Goal: Task Accomplishment & Management: Manage account settings

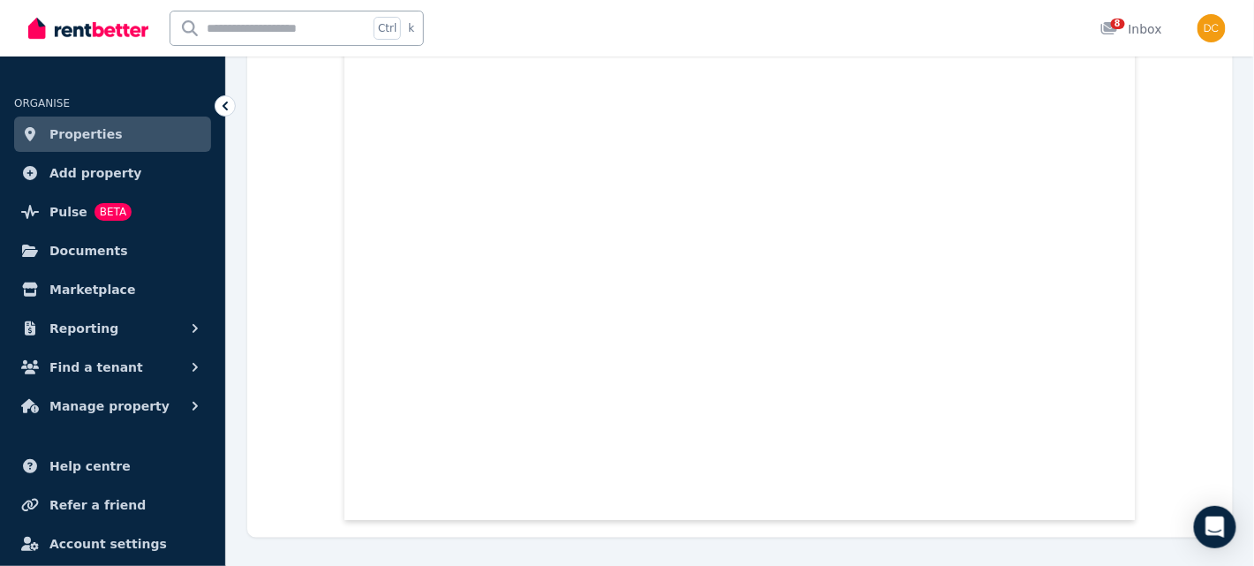
scroll to position [15977, 0]
click at [72, 211] on span "Pulse" at bounding box center [68, 211] width 38 height 21
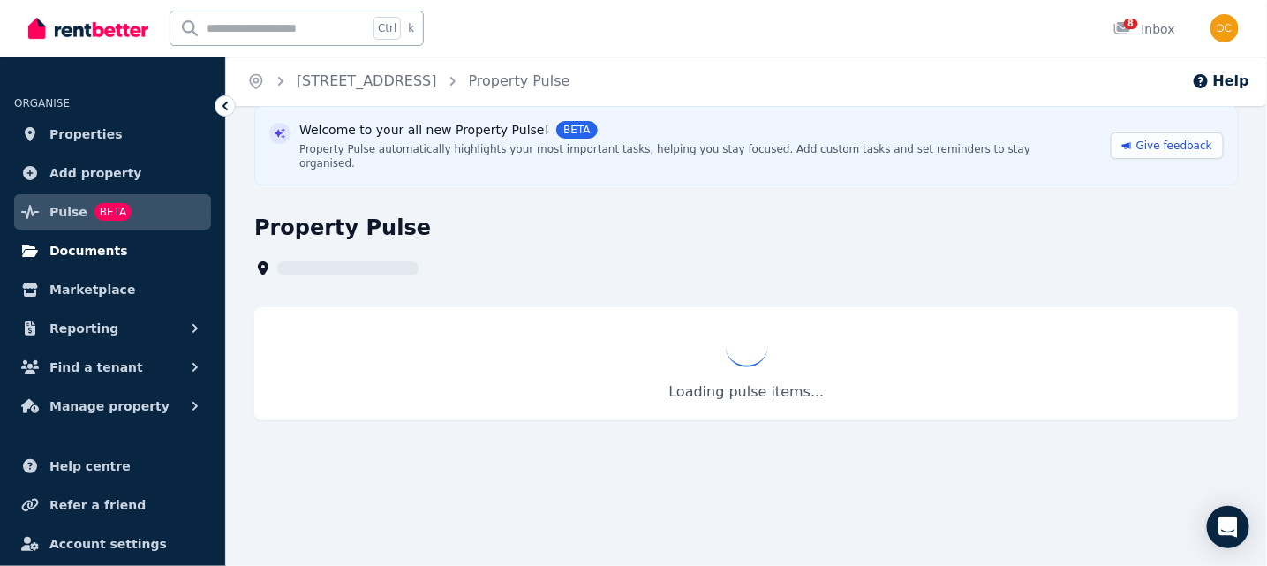
click at [75, 248] on span "Documents" at bounding box center [88, 250] width 79 height 21
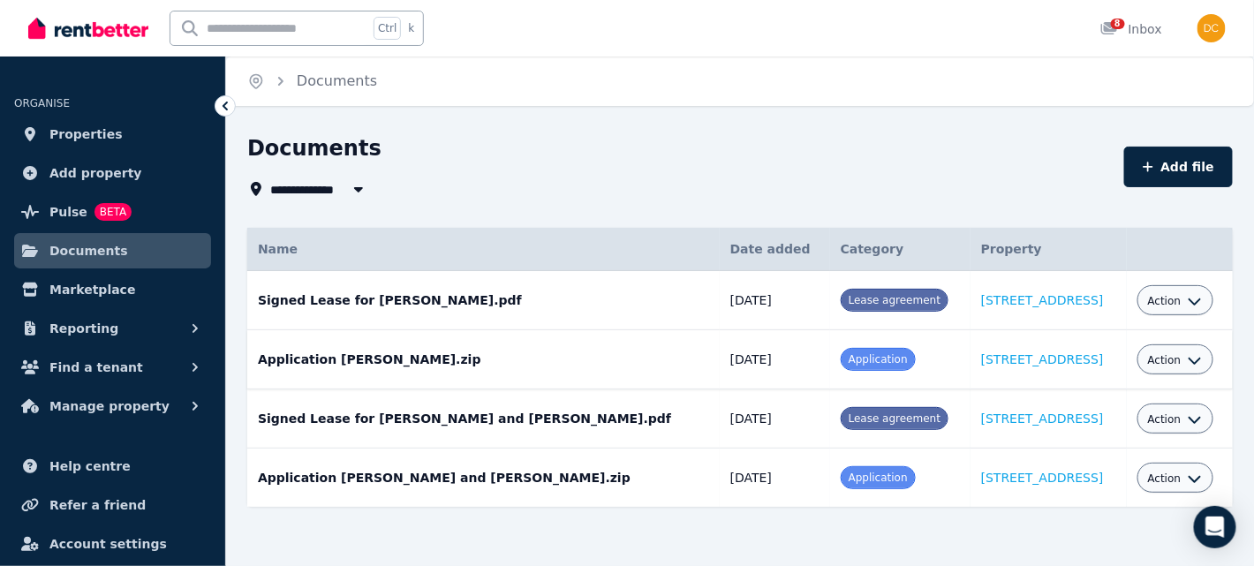
scroll to position [1, 0]
drag, startPoint x: 246, startPoint y: 298, endPoint x: 539, endPoint y: 289, distance: 292.4
click at [539, 289] on td "Signed Lease for [PERSON_NAME].pdf Date added: [DATE] Category: Lease agreement…" at bounding box center [483, 299] width 472 height 59
drag, startPoint x: 481, startPoint y: 366, endPoint x: 615, endPoint y: 359, distance: 133.5
click at [615, 359] on td "Application [PERSON_NAME].zip Date added: [DATE] Category: Application Property…" at bounding box center [483, 358] width 472 height 59
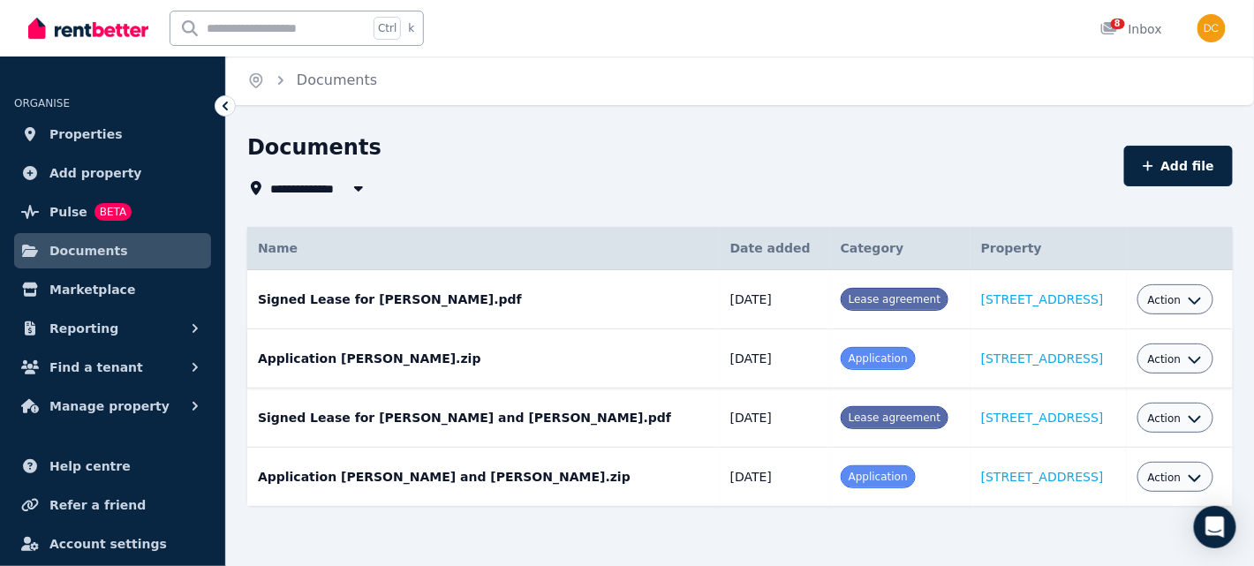
click at [615, 348] on td "Application [PERSON_NAME].zip Date added: [DATE] Category: Application Property…" at bounding box center [483, 358] width 472 height 59
click at [1176, 302] on button "Action" at bounding box center [1175, 300] width 55 height 14
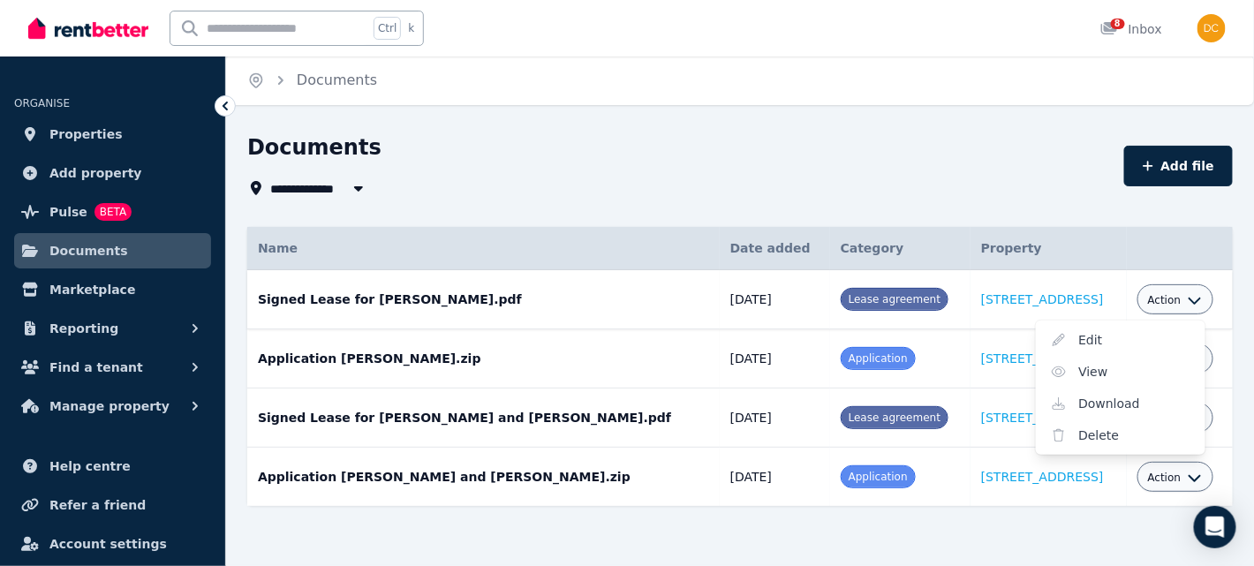
click at [643, 313] on td "Signed Lease for [PERSON_NAME].pdf Date added: [DATE] Category: Lease agreement…" at bounding box center [483, 299] width 472 height 59
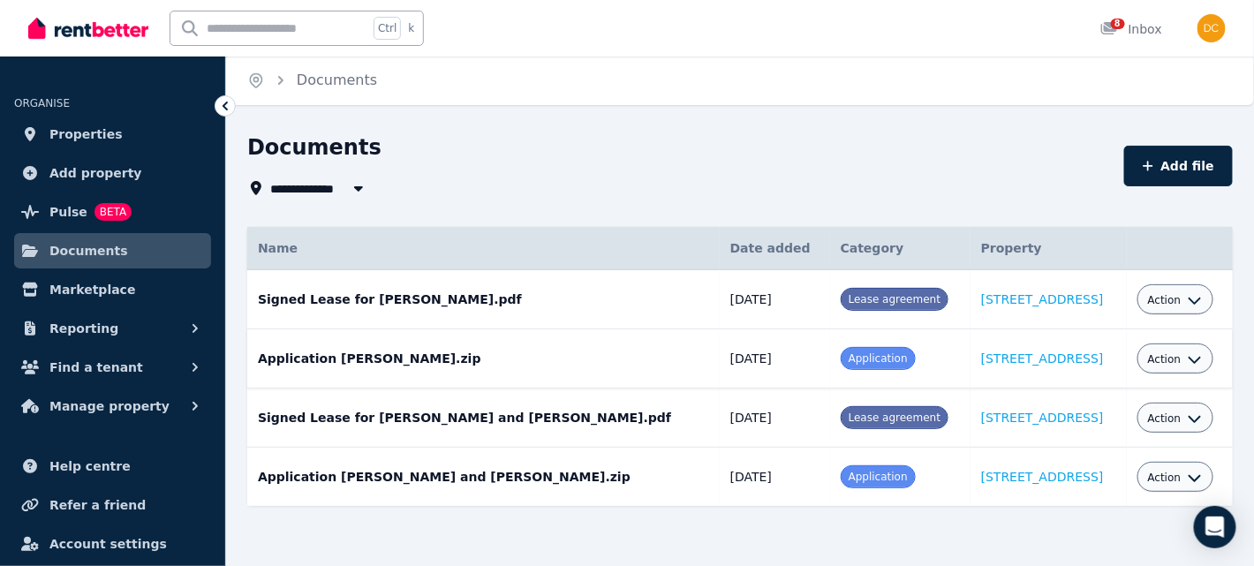
click at [1188, 362] on icon "button" at bounding box center [1195, 359] width 14 height 14
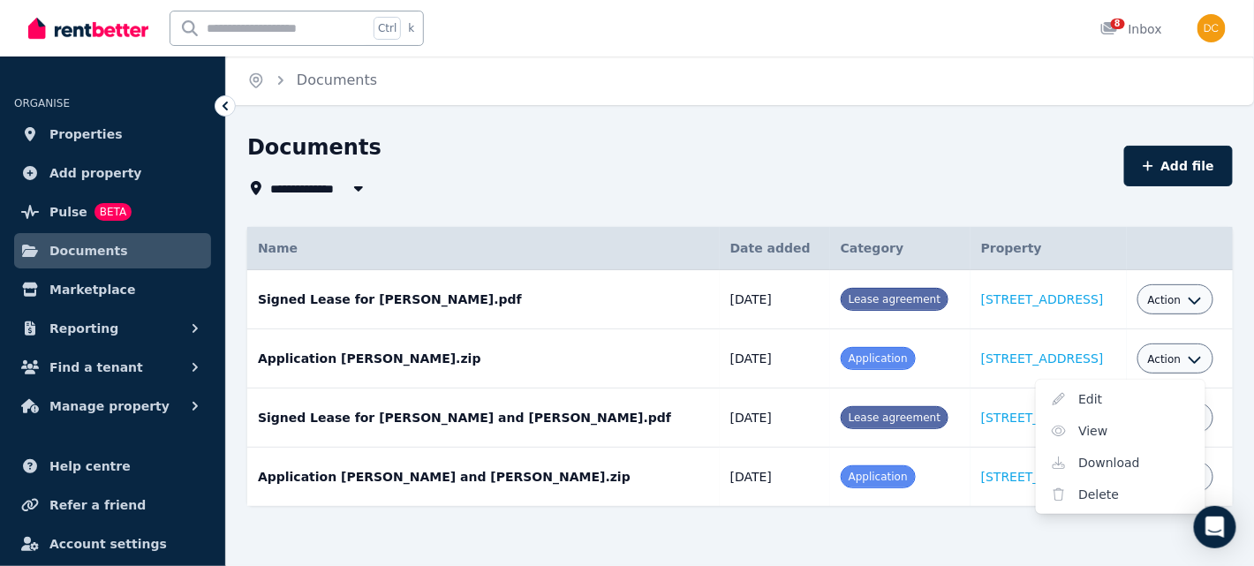
click at [543, 173] on div "**********" at bounding box center [680, 165] width 866 height 65
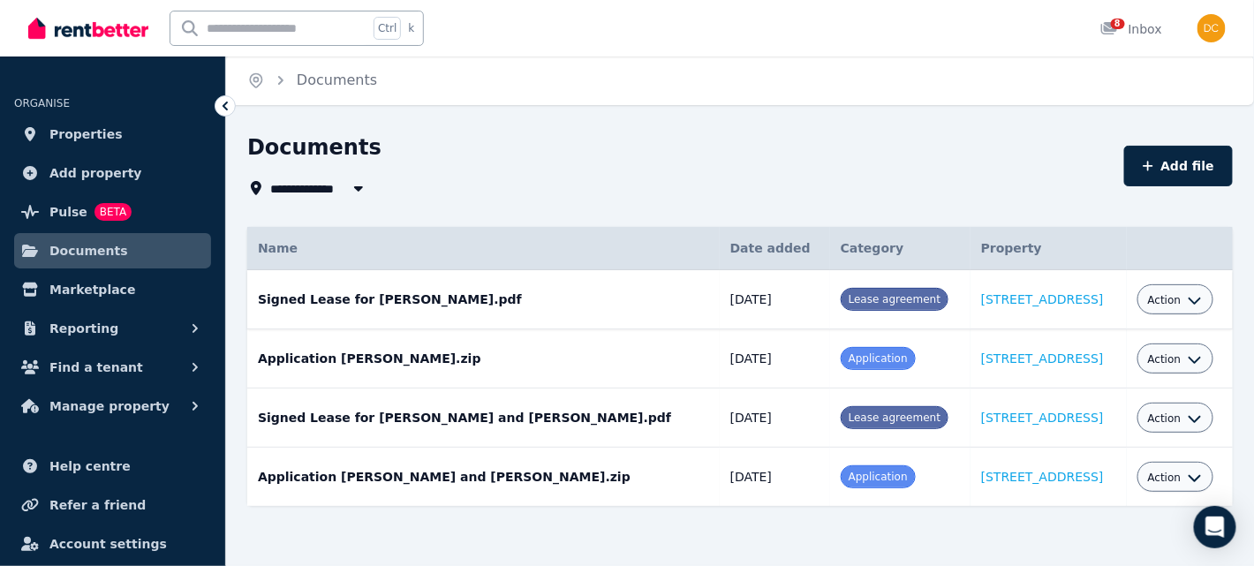
click at [1175, 293] on button "Action" at bounding box center [1175, 300] width 55 height 14
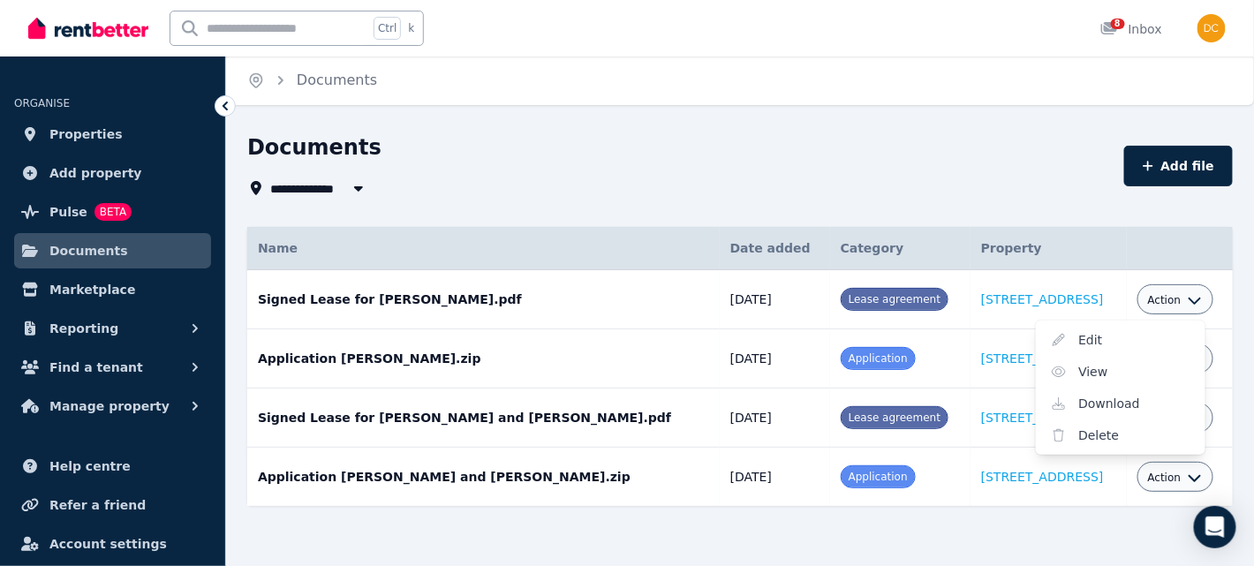
click at [971, 236] on th "Property" at bounding box center [1049, 248] width 156 height 43
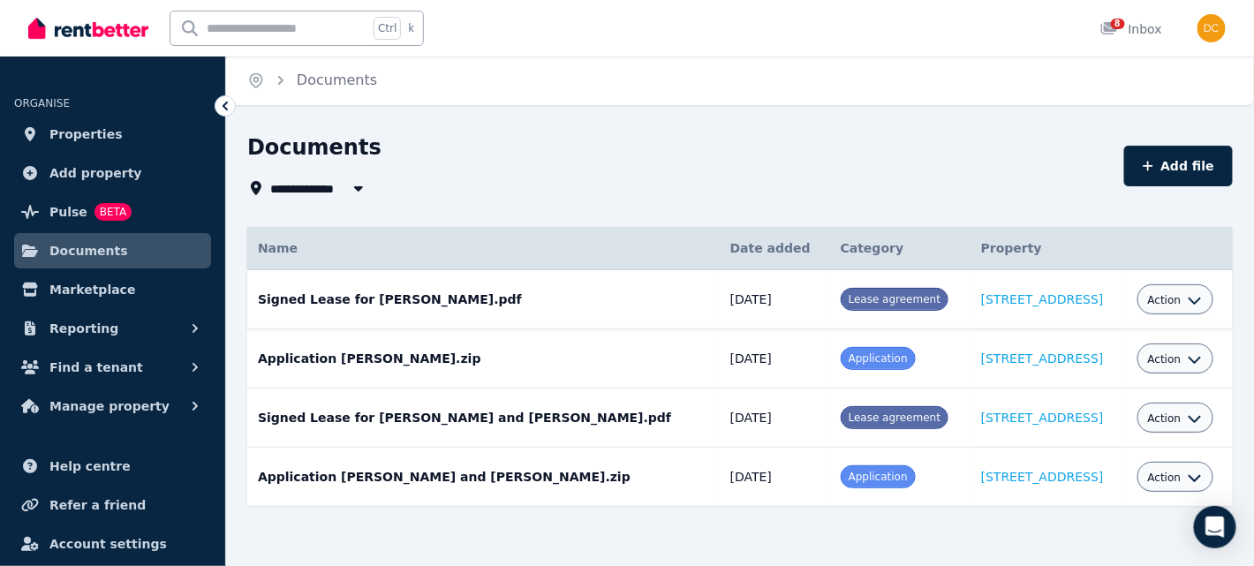
click at [1185, 272] on td "Action" at bounding box center [1180, 299] width 106 height 59
click at [1189, 297] on icon "button" at bounding box center [1195, 300] width 14 height 14
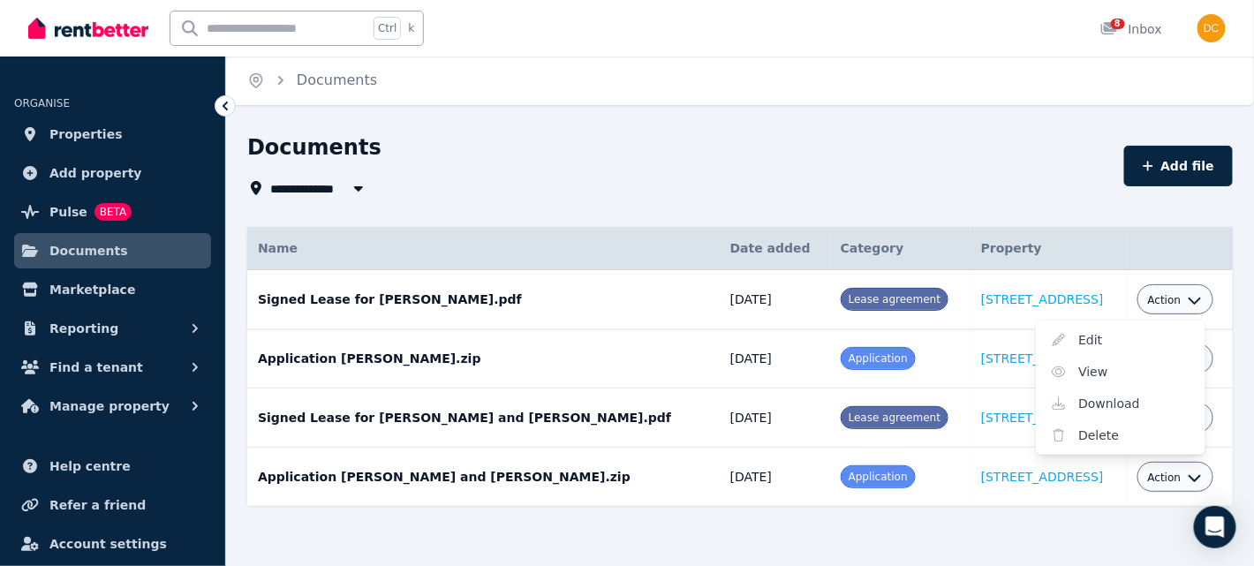
click at [1189, 297] on icon "button" at bounding box center [1195, 300] width 14 height 14
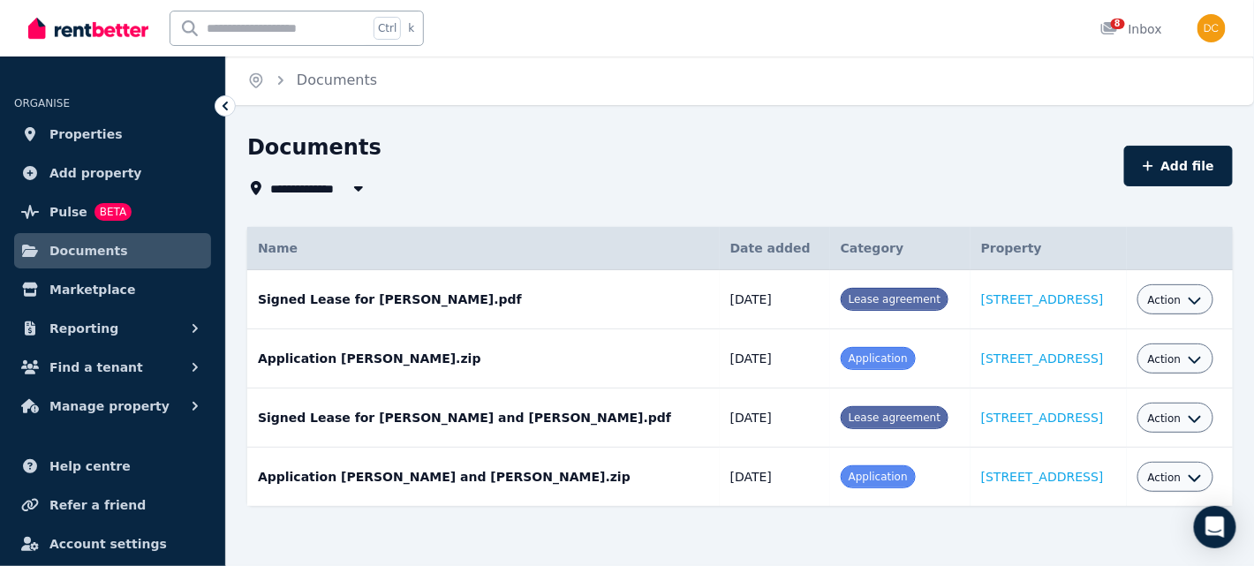
click at [732, 265] on th "Date added" at bounding box center [775, 248] width 110 height 43
drag, startPoint x: 802, startPoint y: 293, endPoint x: 811, endPoint y: 286, distance: 11.3
click at [886, 296] on div "Lease agreement" at bounding box center [900, 299] width 119 height 23
click at [720, 283] on td "[DATE]" at bounding box center [775, 299] width 110 height 59
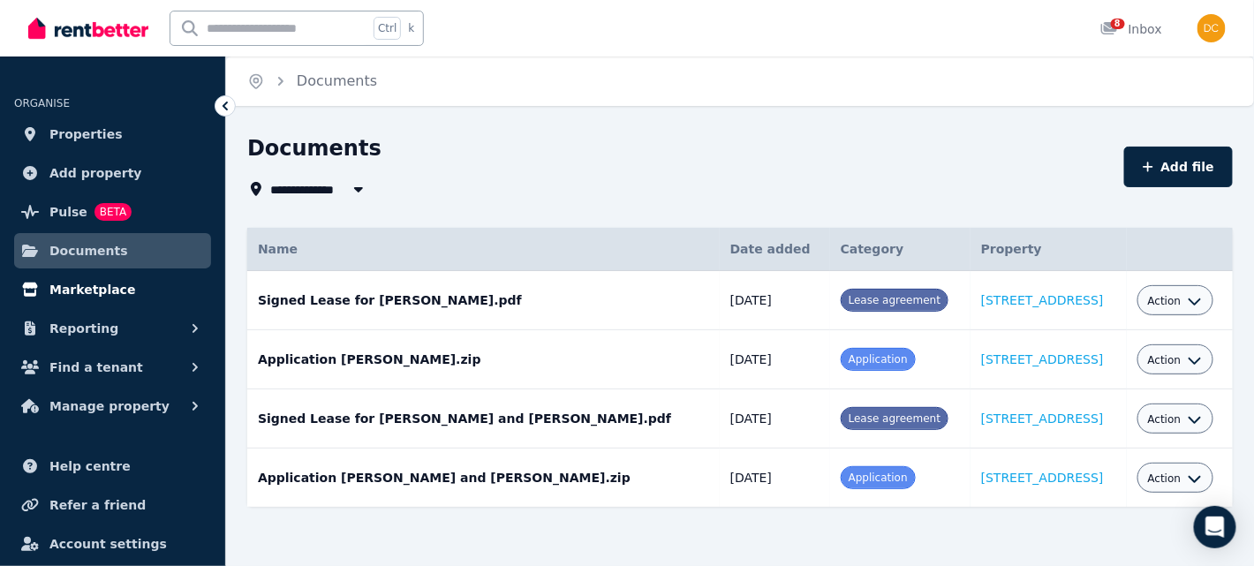
click at [83, 291] on span "Marketplace" at bounding box center [92, 289] width 86 height 21
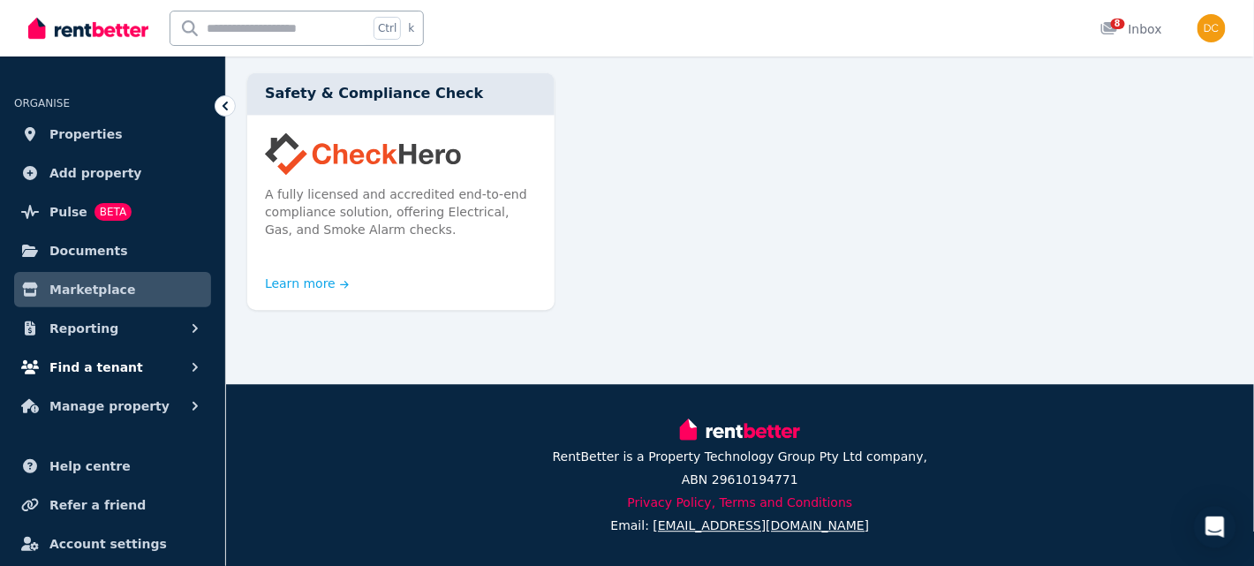
scroll to position [44, 0]
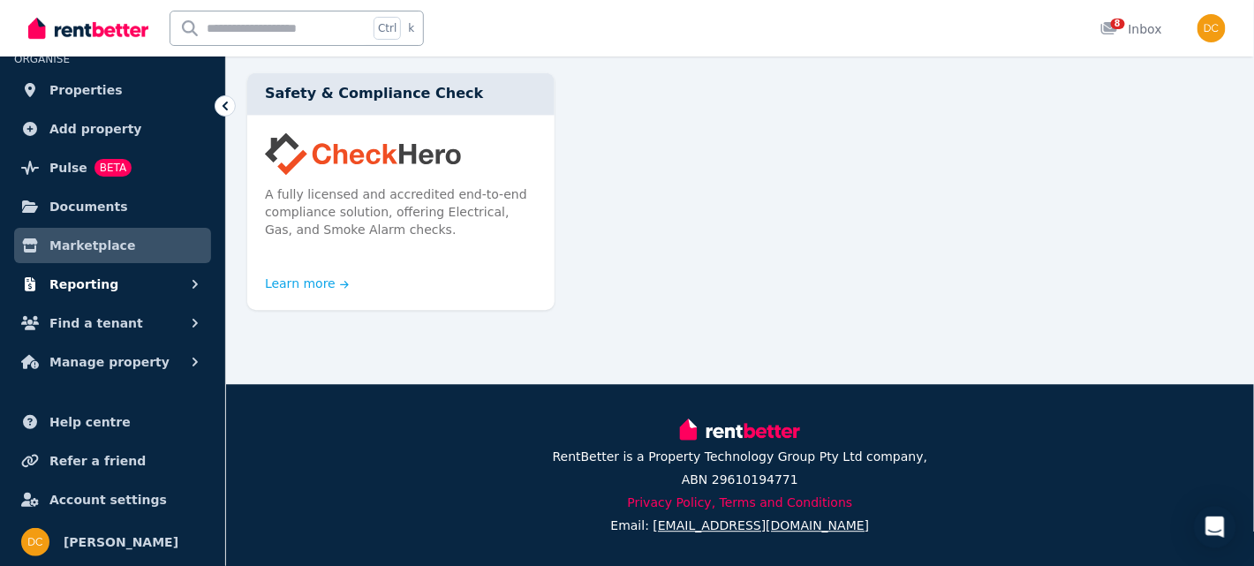
click at [109, 283] on button "Reporting" at bounding box center [112, 284] width 197 height 35
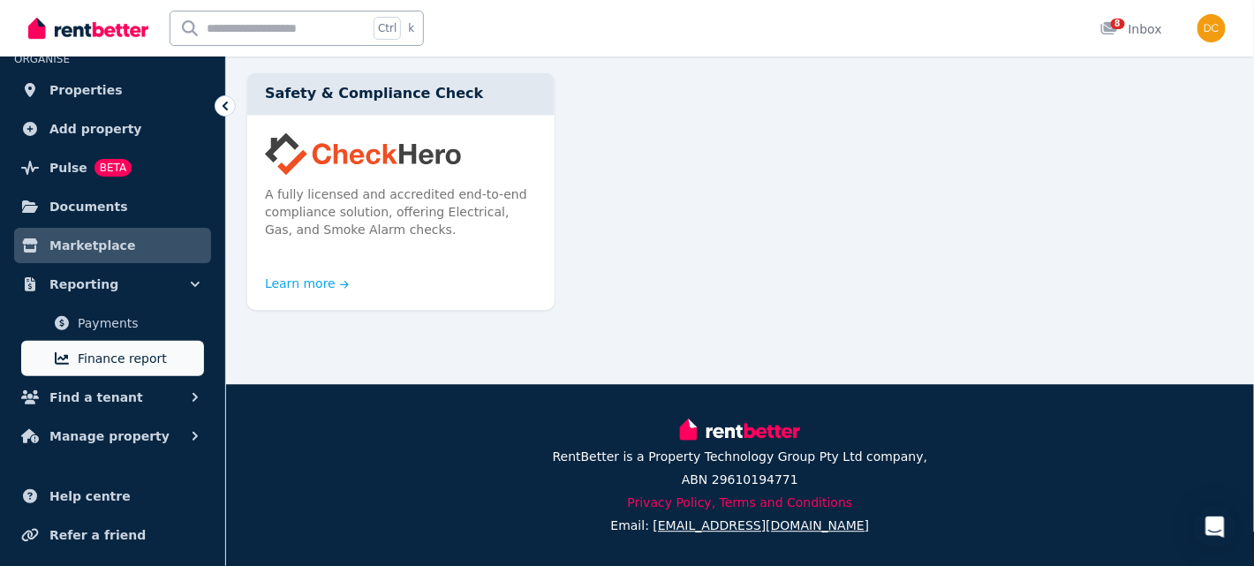
click at [94, 362] on span "Finance report" at bounding box center [137, 358] width 119 height 21
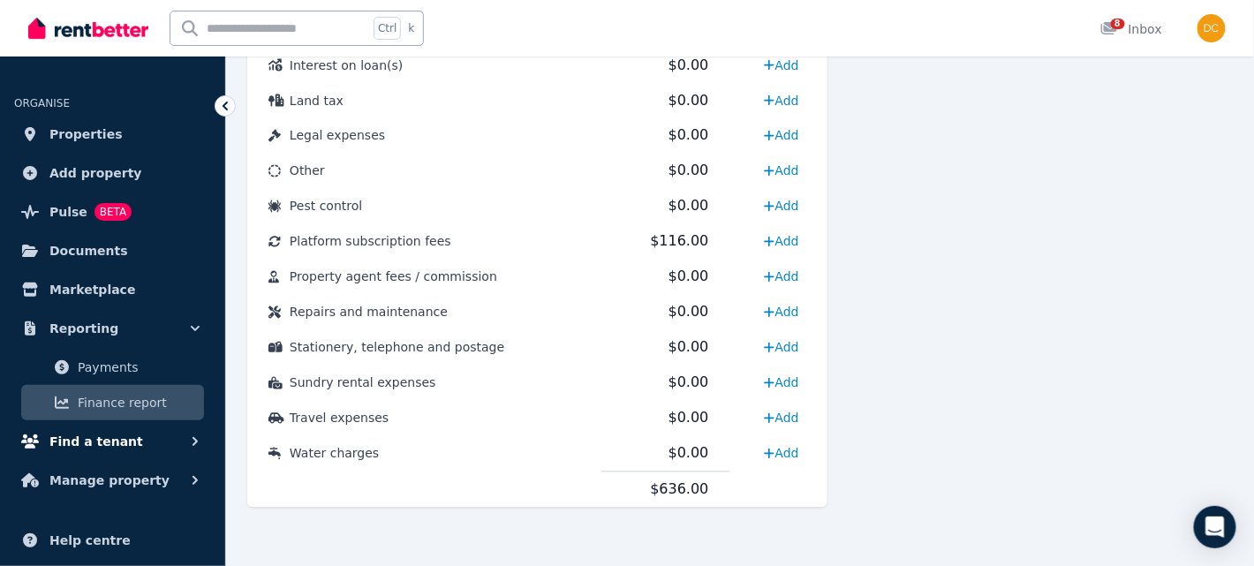
scroll to position [118, 0]
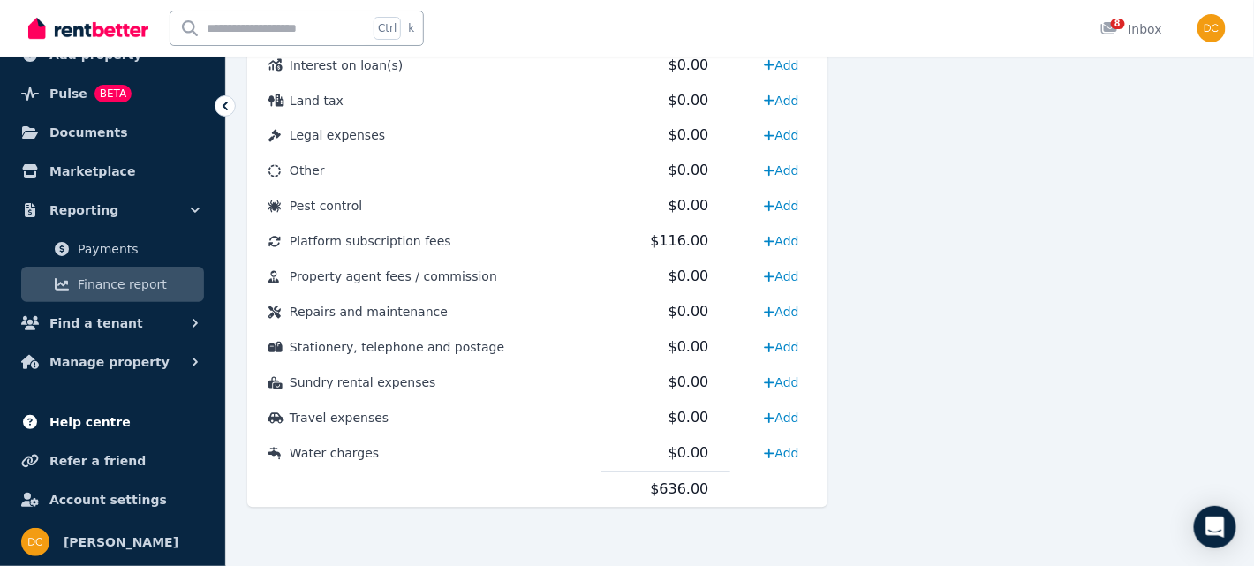
click at [89, 420] on span "Help centre" at bounding box center [89, 422] width 81 height 21
